Goal: Transaction & Acquisition: Purchase product/service

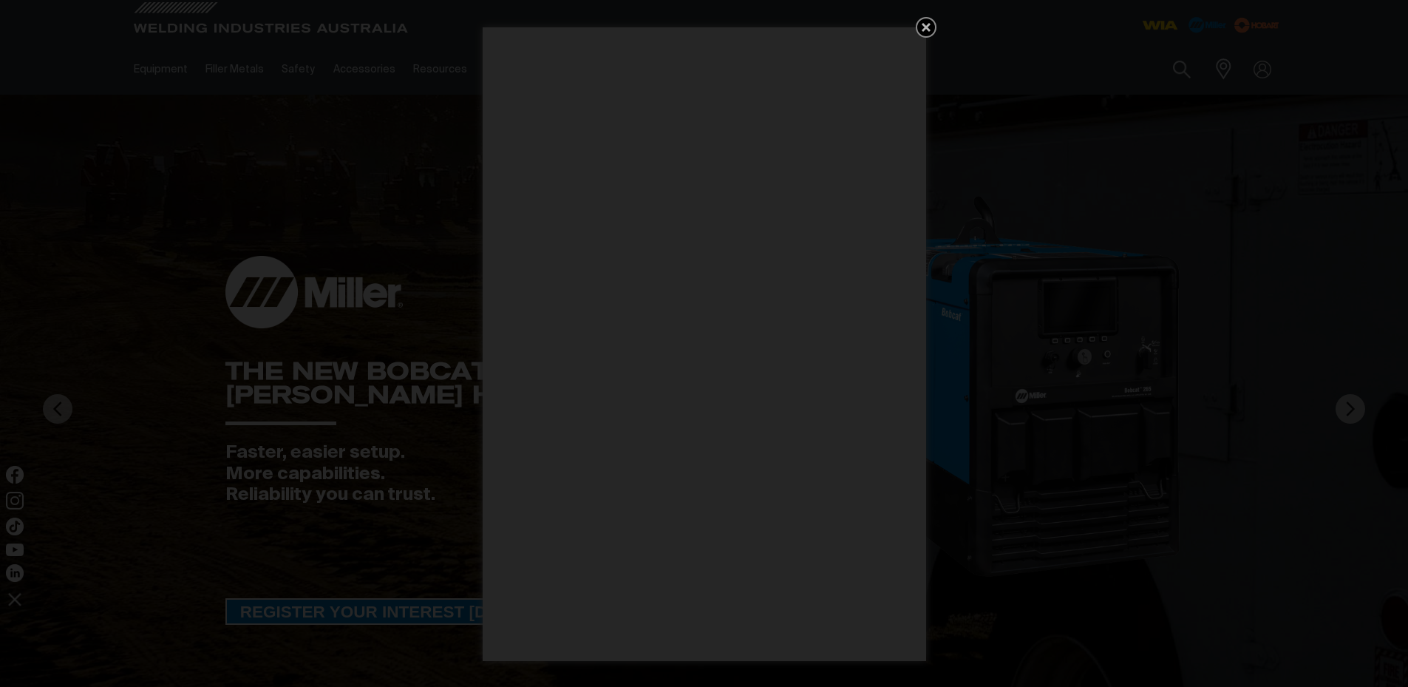
click at [929, 28] on icon "Get 5 WIA Welding Guides Free!" at bounding box center [926, 27] width 18 height 18
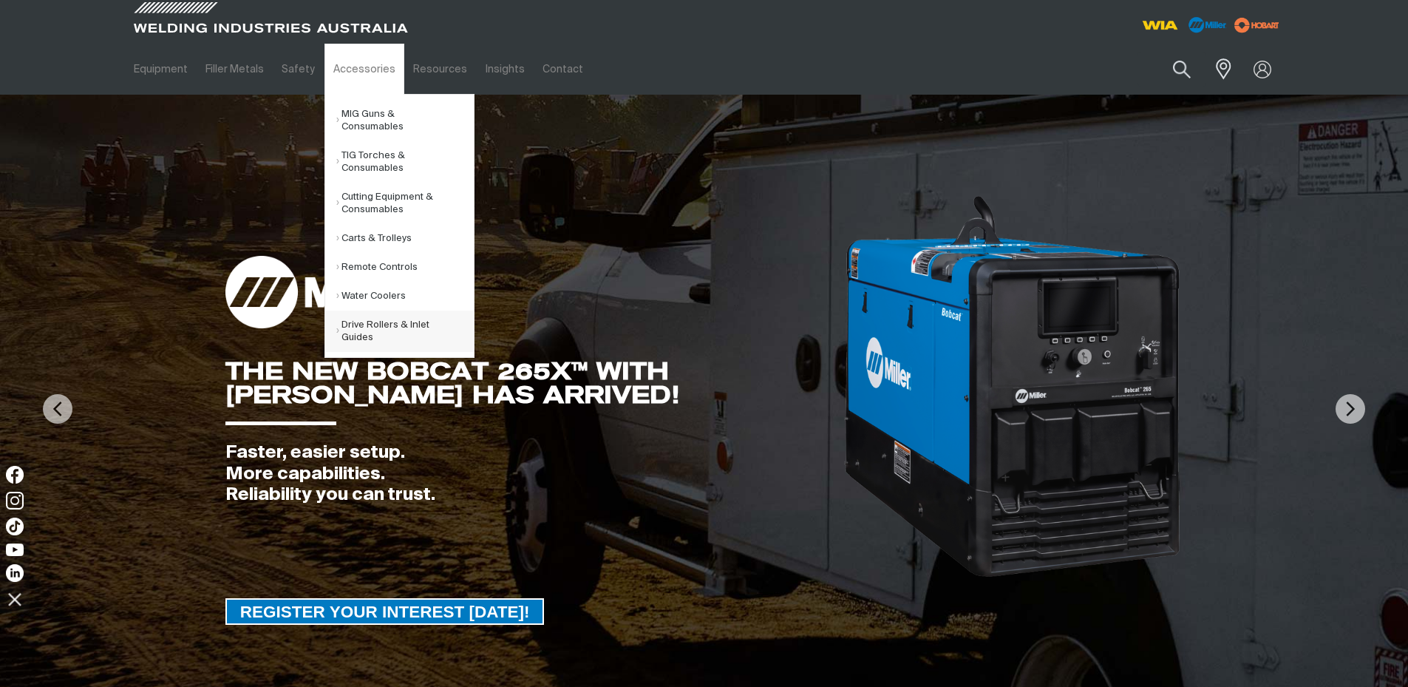
click at [377, 310] on link "Drive Rollers & Inlet Guides" at bounding box center [404, 330] width 137 height 41
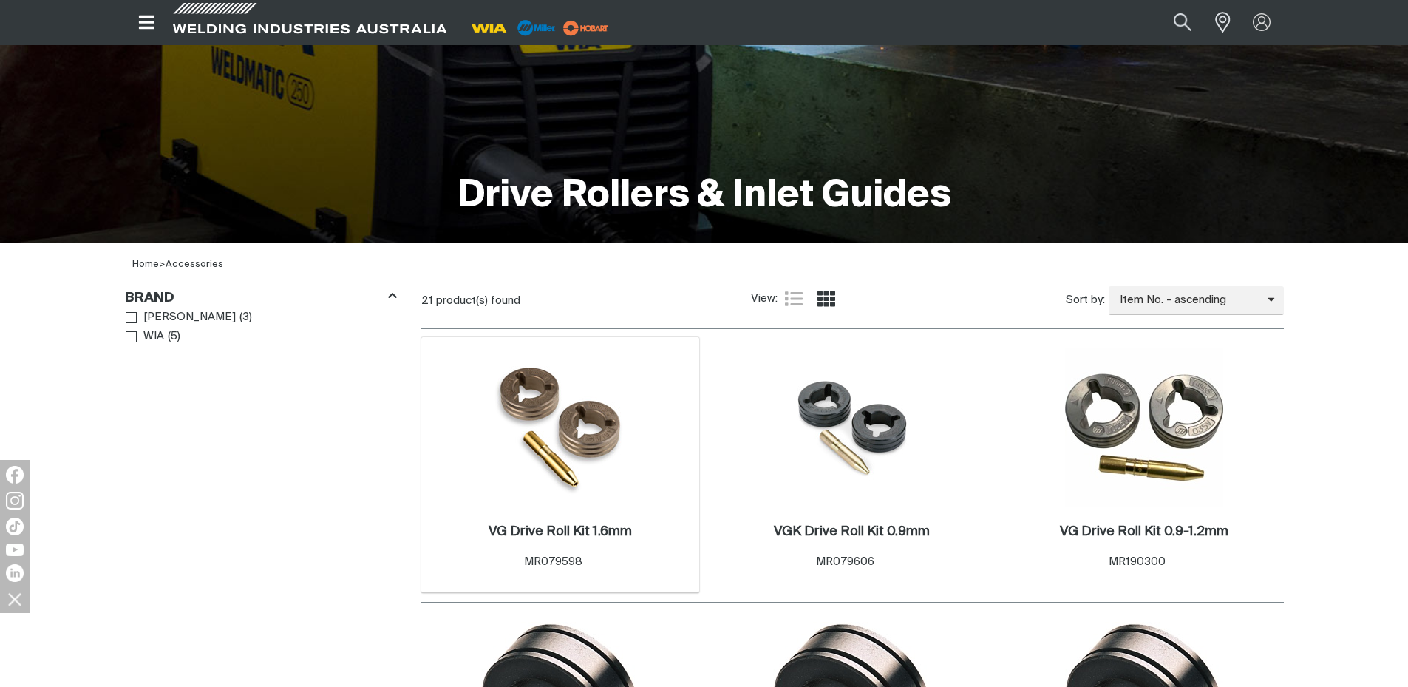
scroll to position [444, 0]
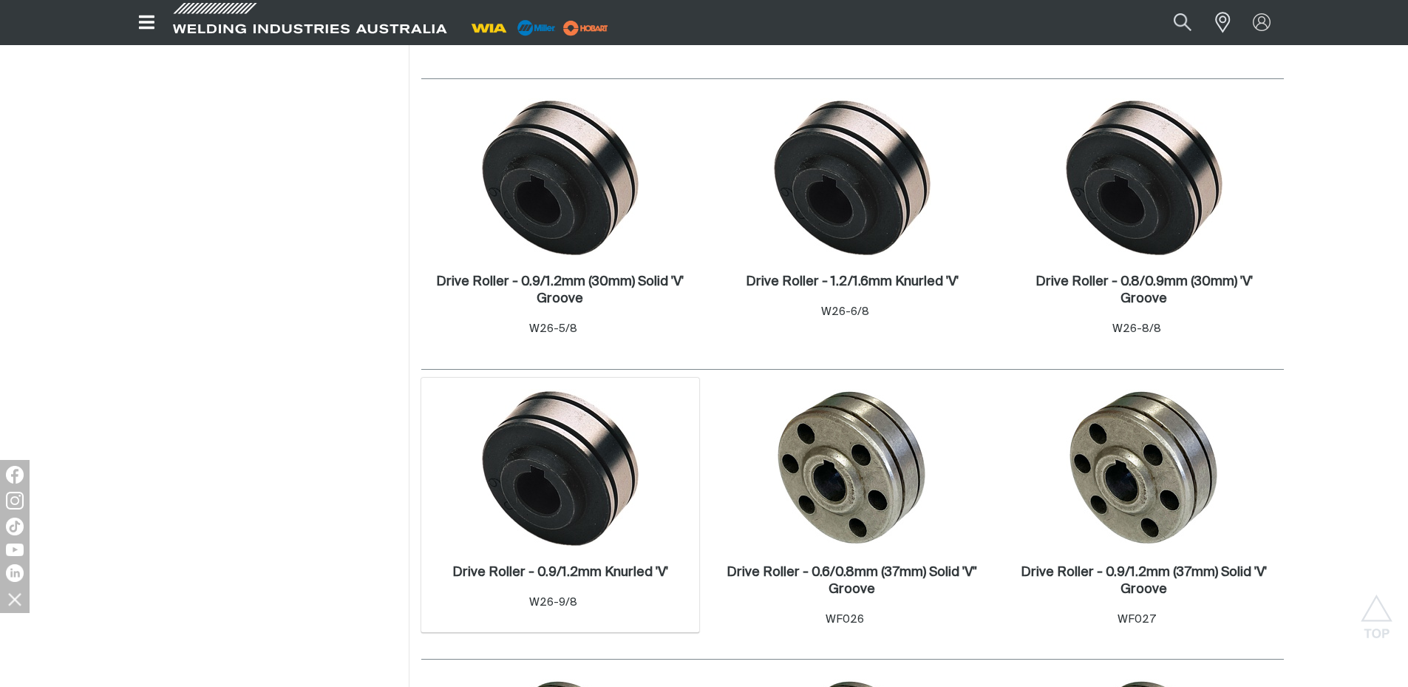
scroll to position [1183, 0]
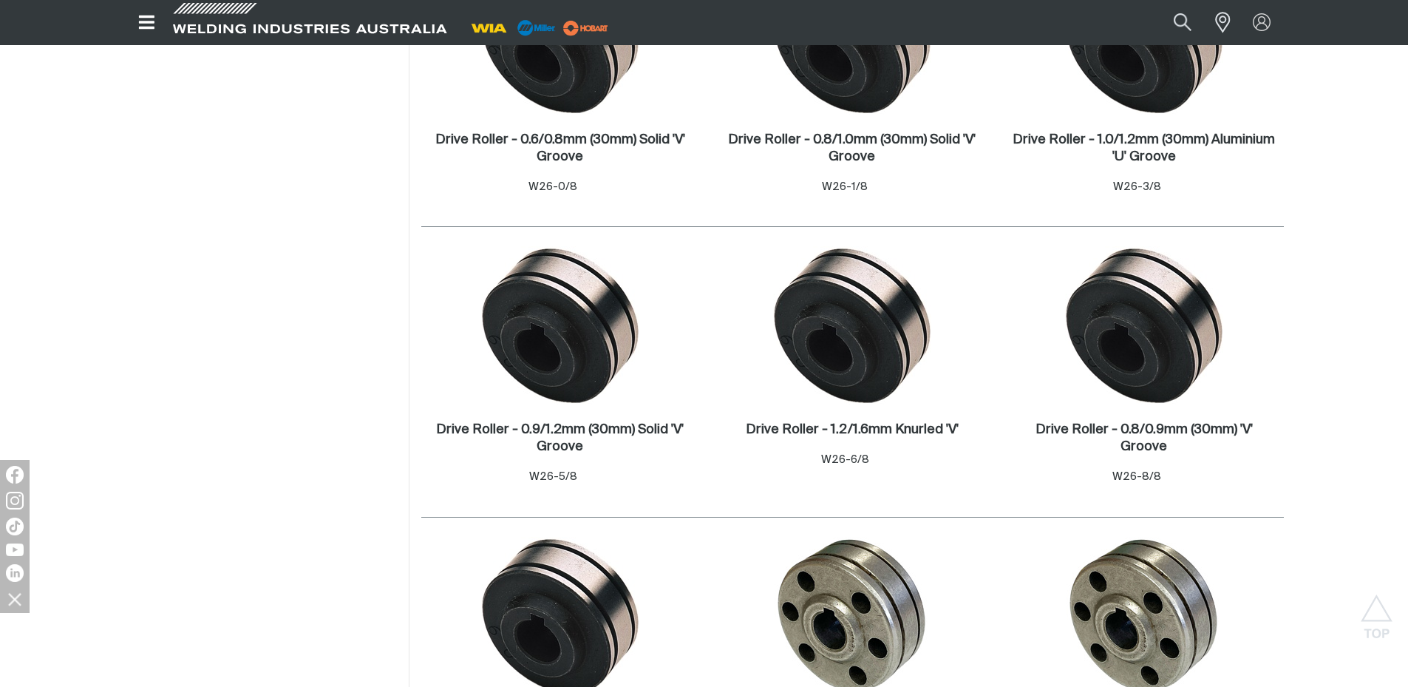
scroll to position [813, 0]
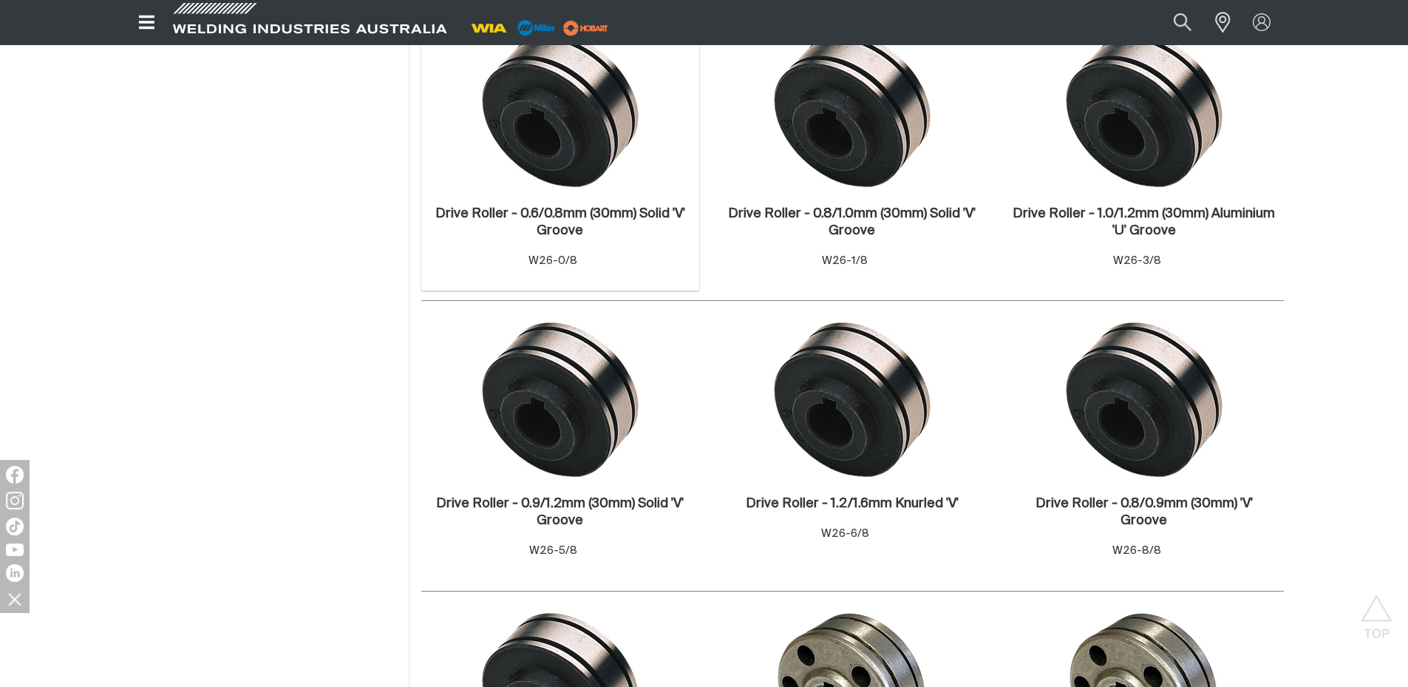
click at [568, 154] on img at bounding box center [560, 109] width 158 height 158
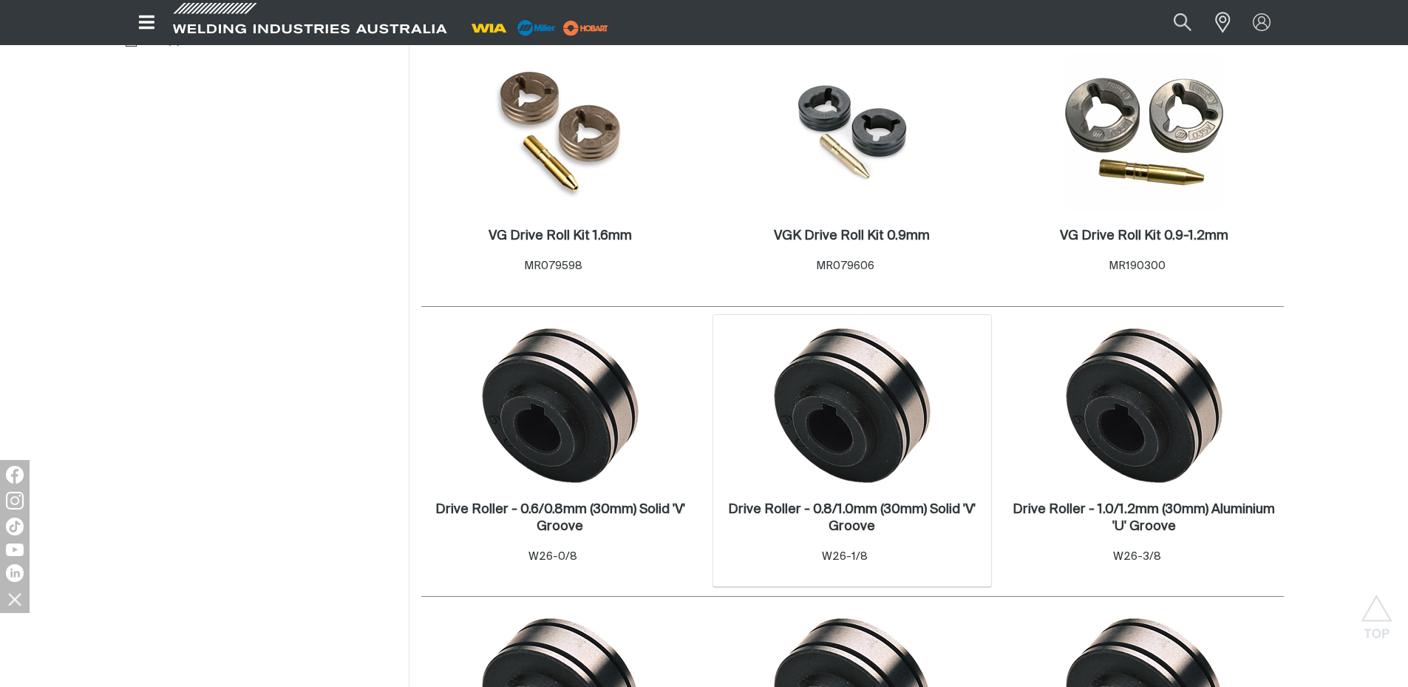
scroll to position [665, 0]
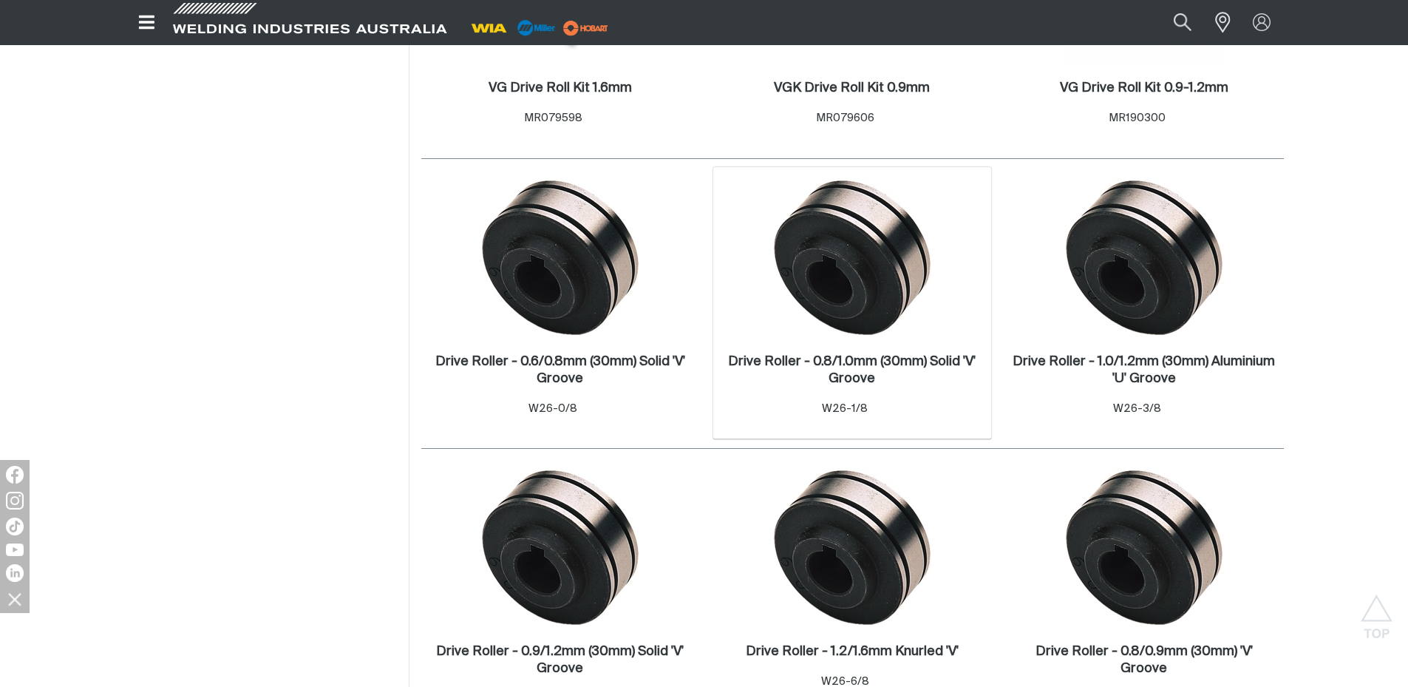
click at [880, 290] on img at bounding box center [852, 257] width 158 height 158
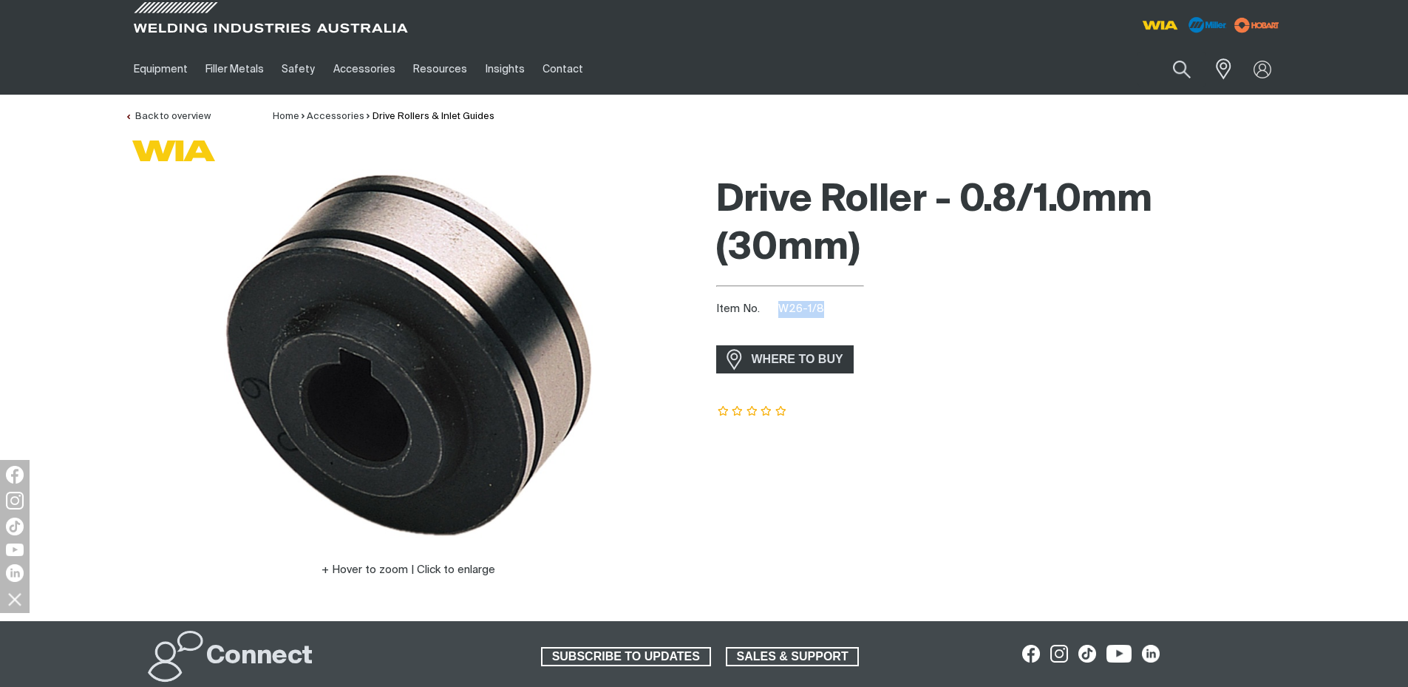
drag, startPoint x: 781, startPoint y: 307, endPoint x: 824, endPoint y: 305, distance: 42.9
click at [824, 305] on div "Item No. W26-1/8" at bounding box center [1000, 309] width 568 height 17
copy span "W26-1/8"
